Goal: Transaction & Acquisition: Purchase product/service

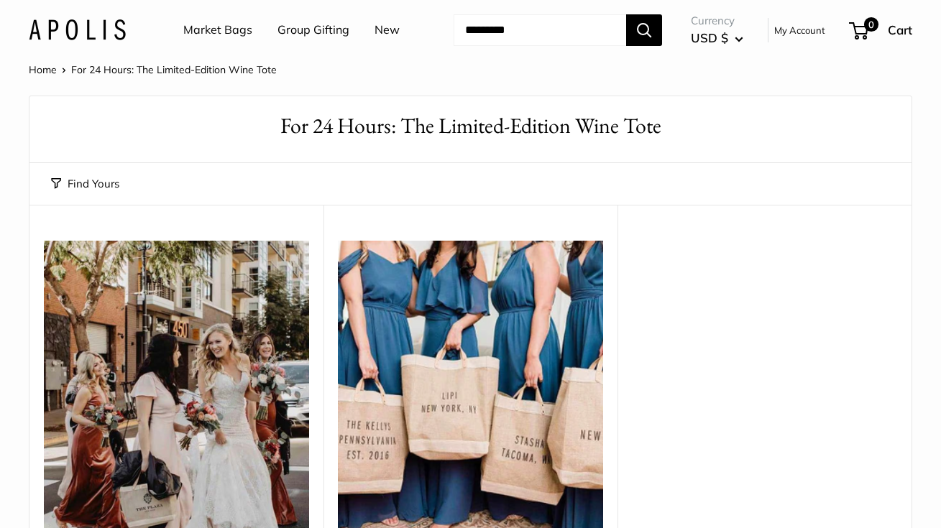
click at [240, 31] on link "Market Bags" at bounding box center [217, 30] width 69 height 22
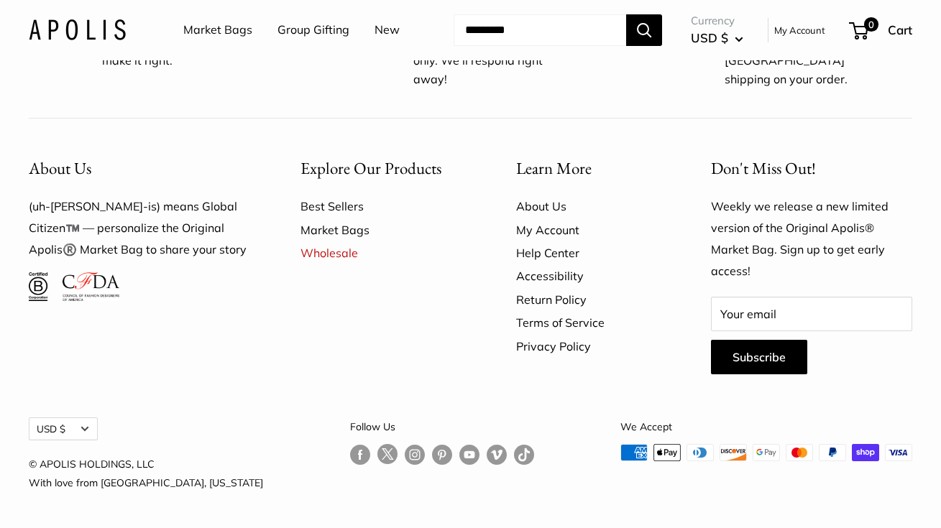
scroll to position [3584, 0]
click at [503, 45] on input "Search..." at bounding box center [540, 30] width 173 height 32
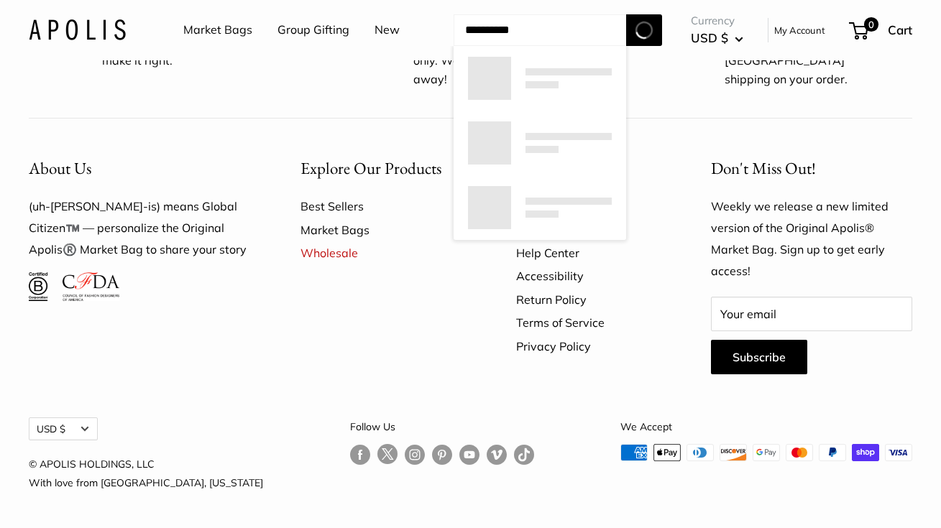
type input "**********"
click at [646, 46] on button "Search" at bounding box center [644, 30] width 36 height 32
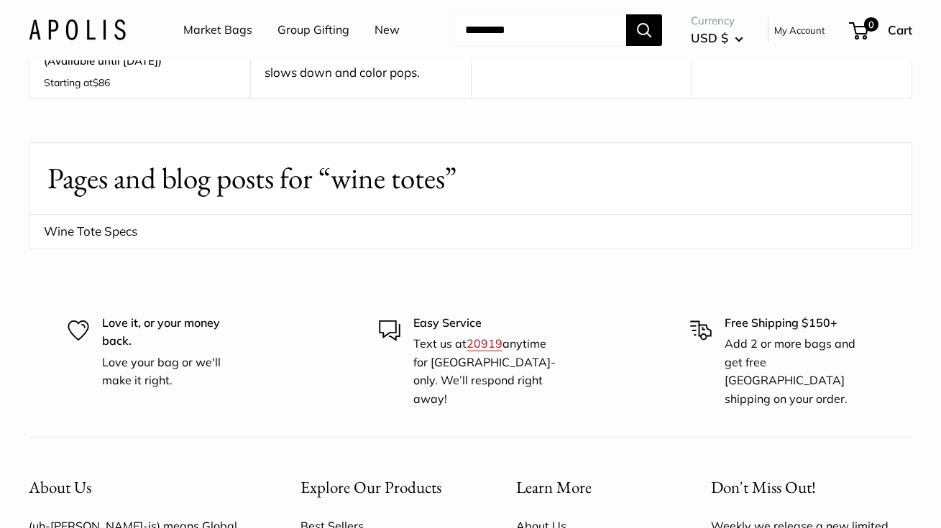
scroll to position [1019, 0]
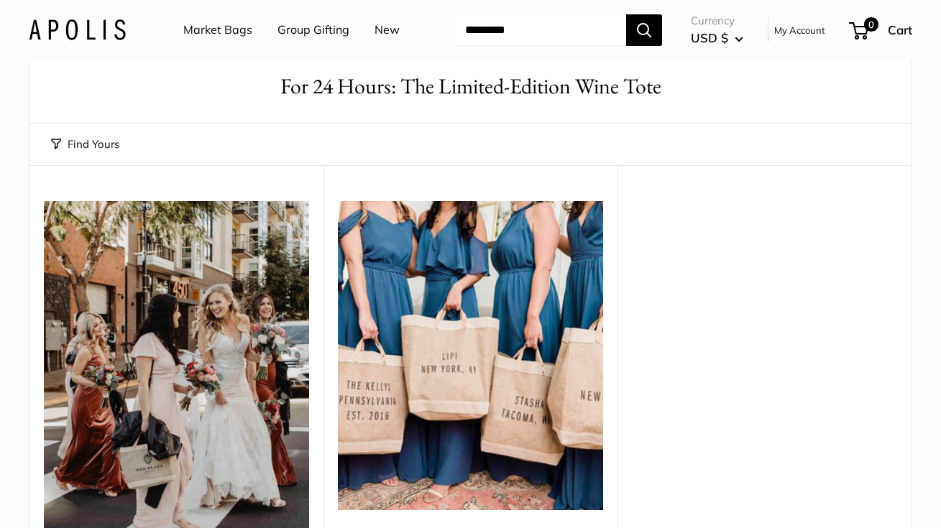
scroll to position [35, 0]
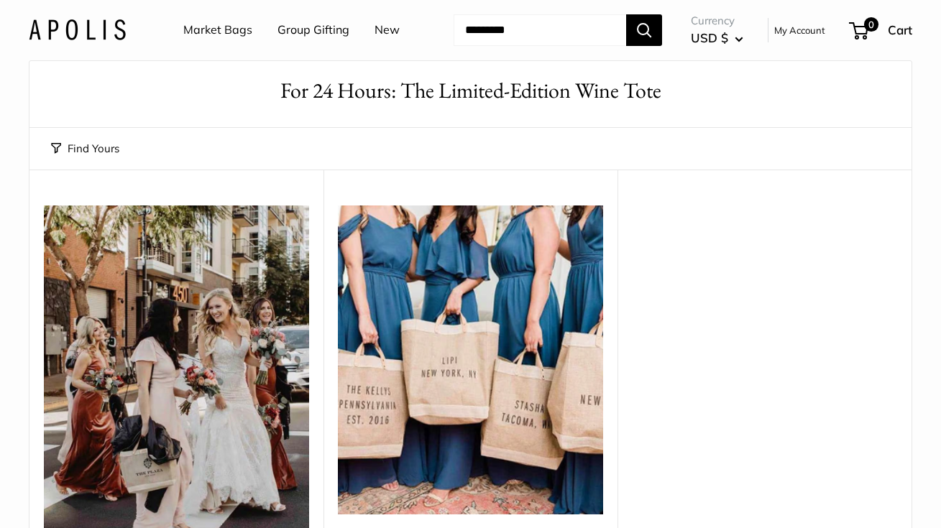
click at [186, 405] on img at bounding box center [176, 383] width 265 height 354
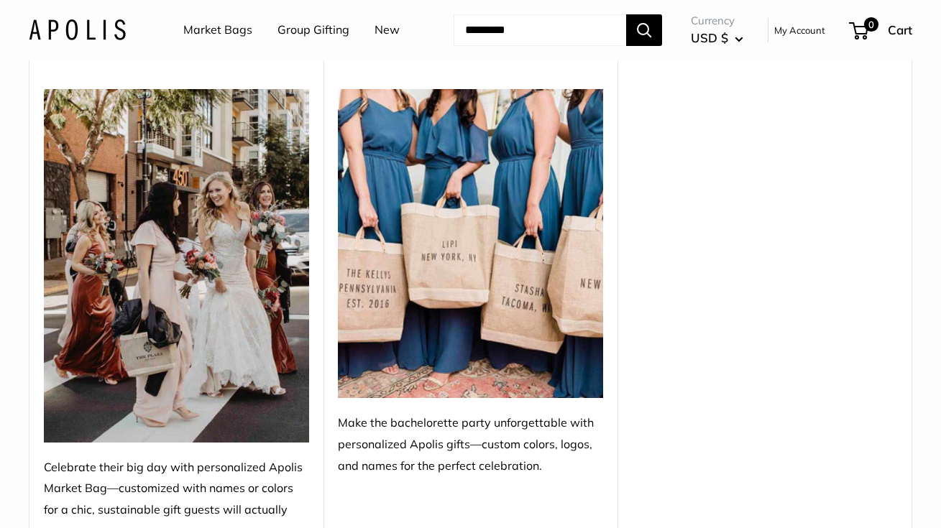
scroll to position [156, 0]
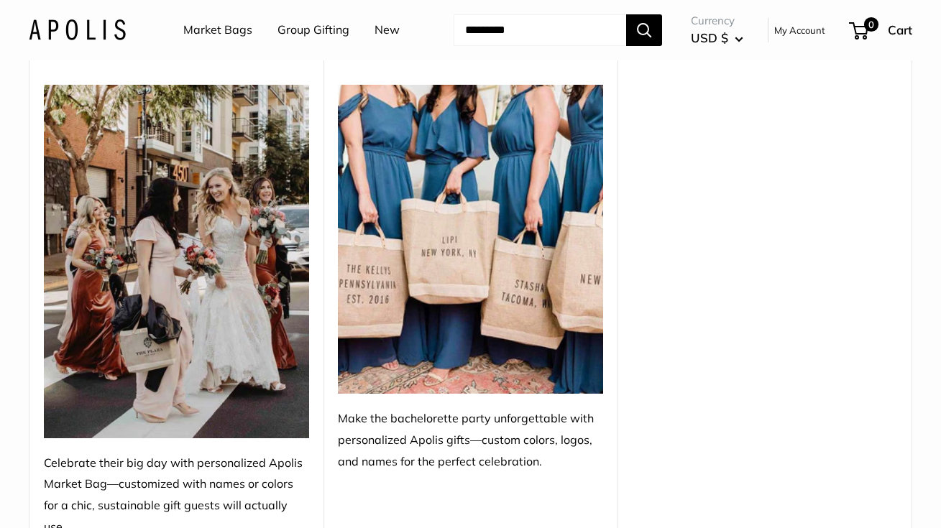
click at [466, 345] on img at bounding box center [470, 239] width 265 height 309
